Goal: Task Accomplishment & Management: Manage account settings

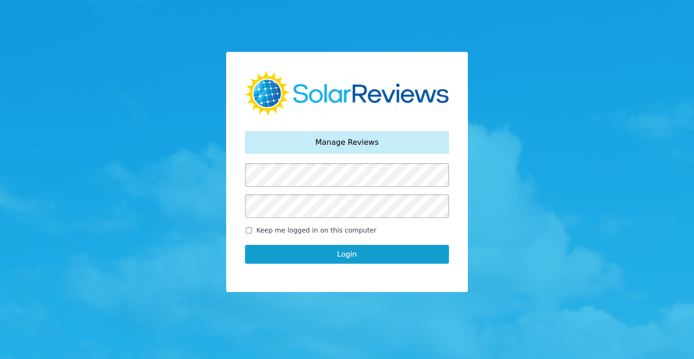
click at [250, 231] on input "Keep me logged in on this computer" at bounding box center [249, 230] width 8 height 6
checkbox input "true"
click at [345, 254] on button "Login" at bounding box center [347, 254] width 204 height 19
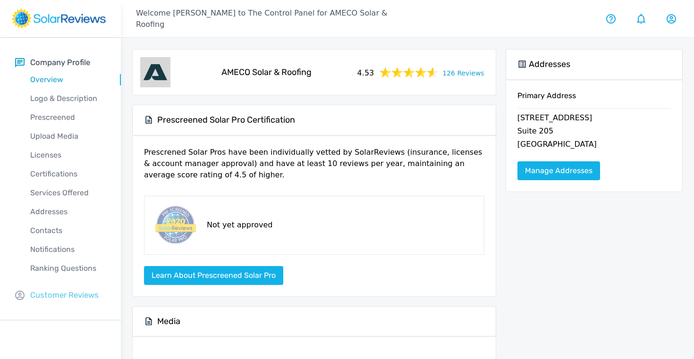
click at [53, 290] on p "Customer Reviews" at bounding box center [64, 295] width 68 height 12
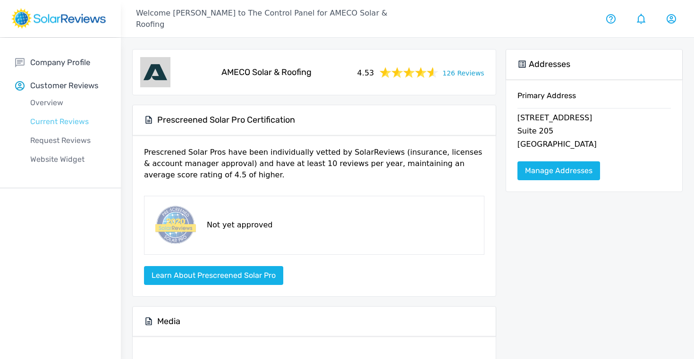
click at [51, 120] on p "Current Reviews" at bounding box center [68, 121] width 106 height 11
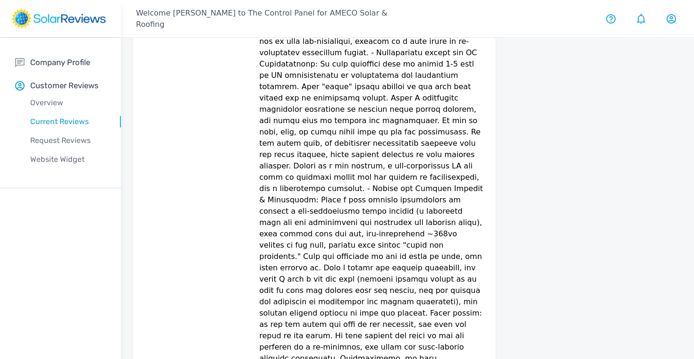
scroll to position [367, 0]
